Goal: Transaction & Acquisition: Book appointment/travel/reservation

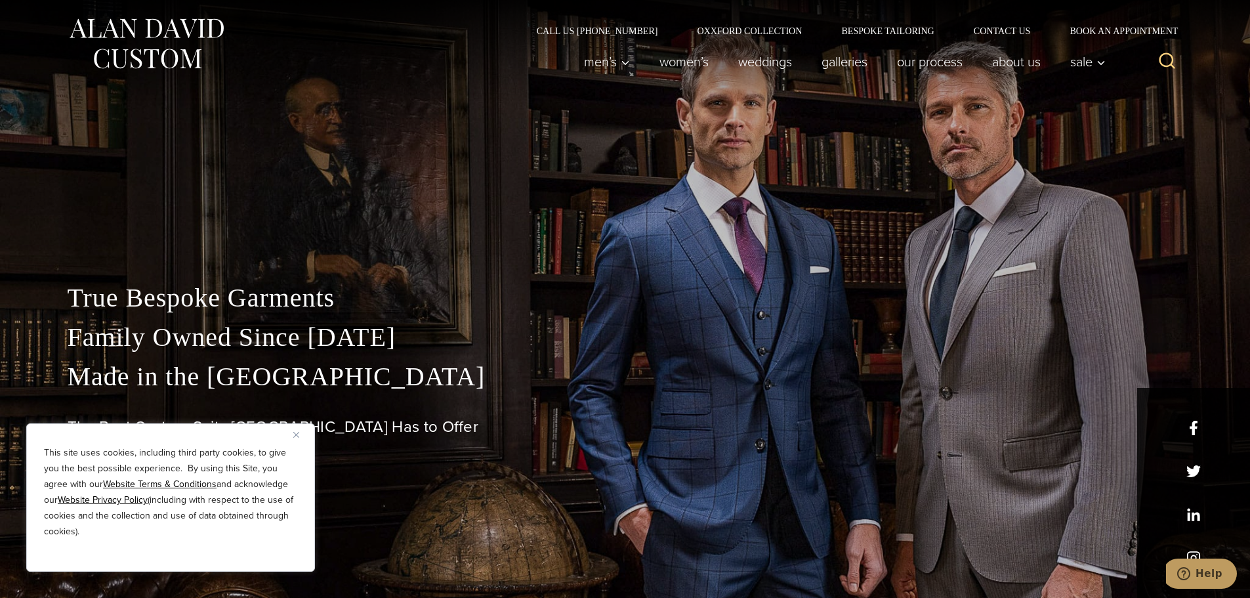
click at [298, 432] on img "Close" at bounding box center [296, 435] width 6 height 6
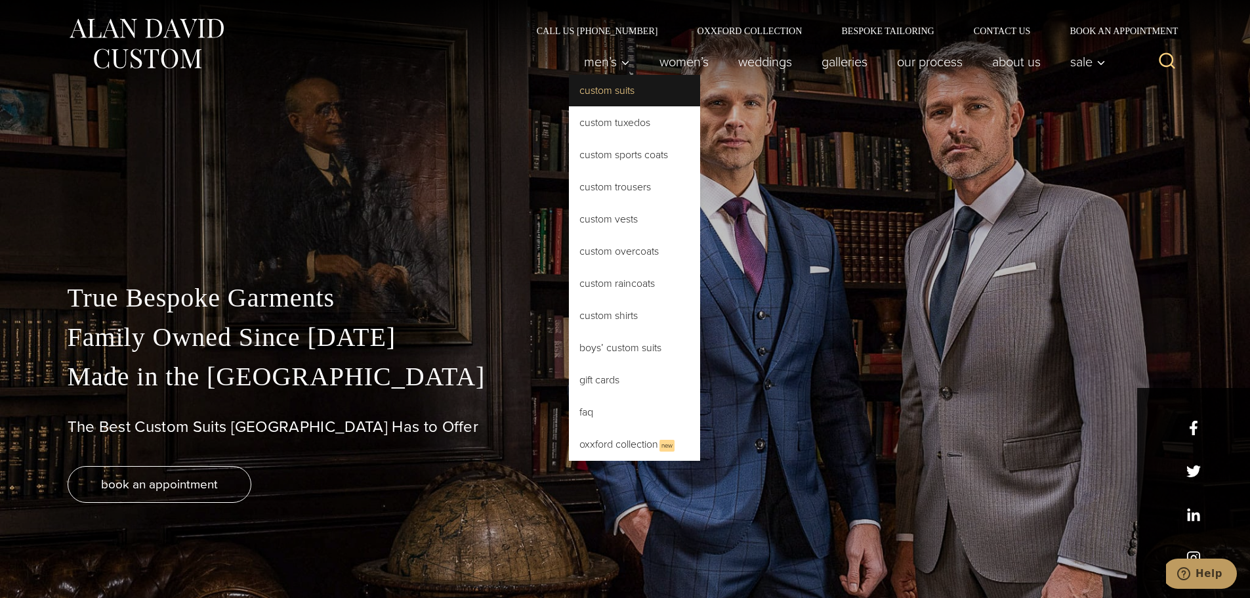
click at [605, 89] on link "Custom Suits" at bounding box center [634, 90] width 131 height 31
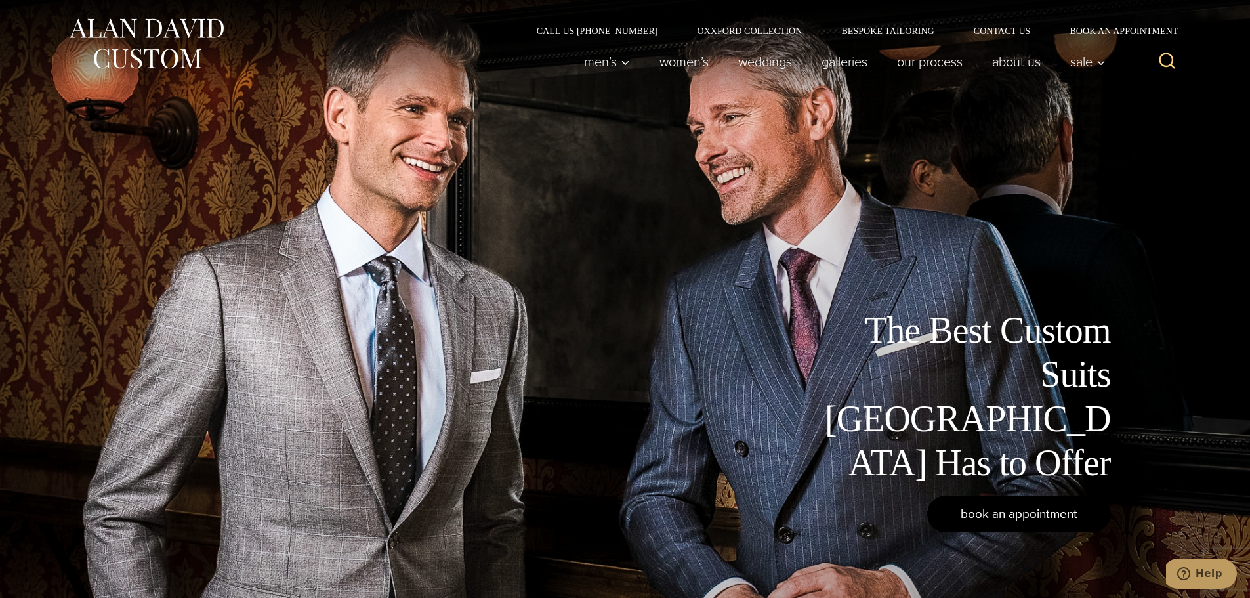
click at [1050, 516] on span "book an appointment" at bounding box center [1018, 513] width 117 height 19
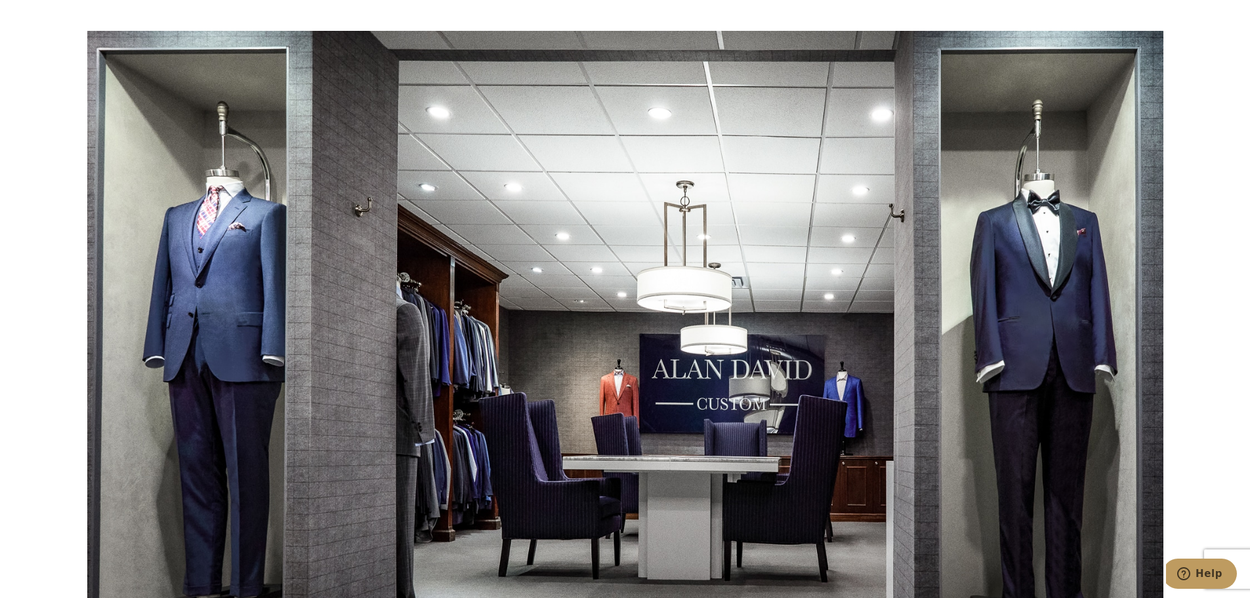
scroll to position [2624, 0]
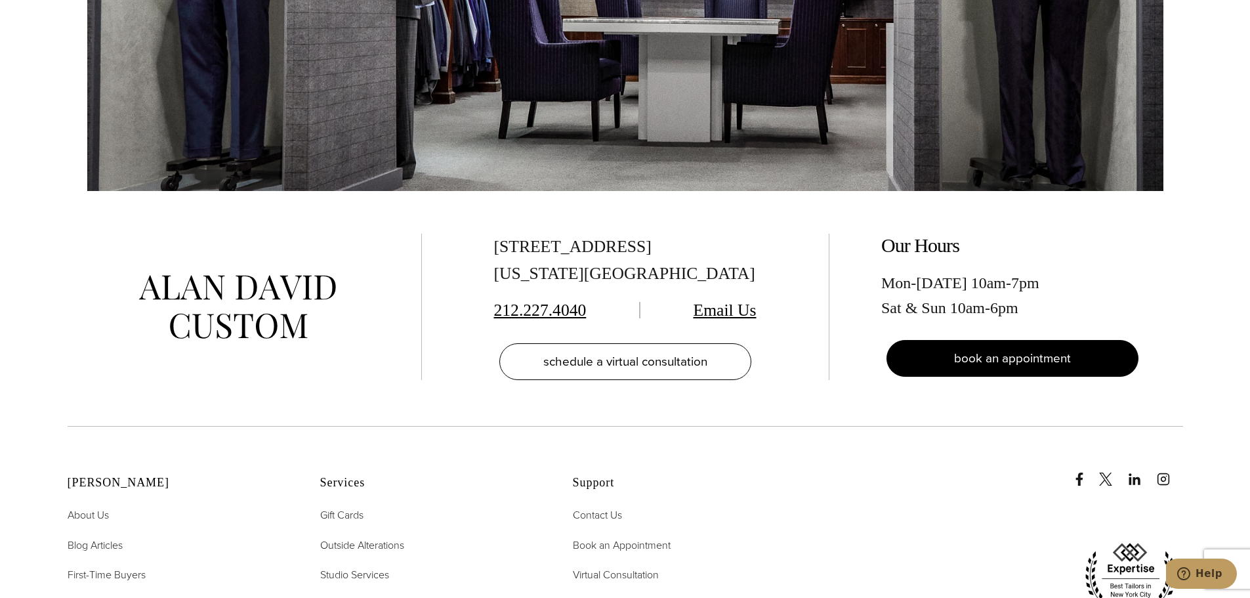
click at [1000, 348] on span "book an appointment" at bounding box center [1012, 357] width 117 height 19
